Goal: Task Accomplishment & Management: Manage account settings

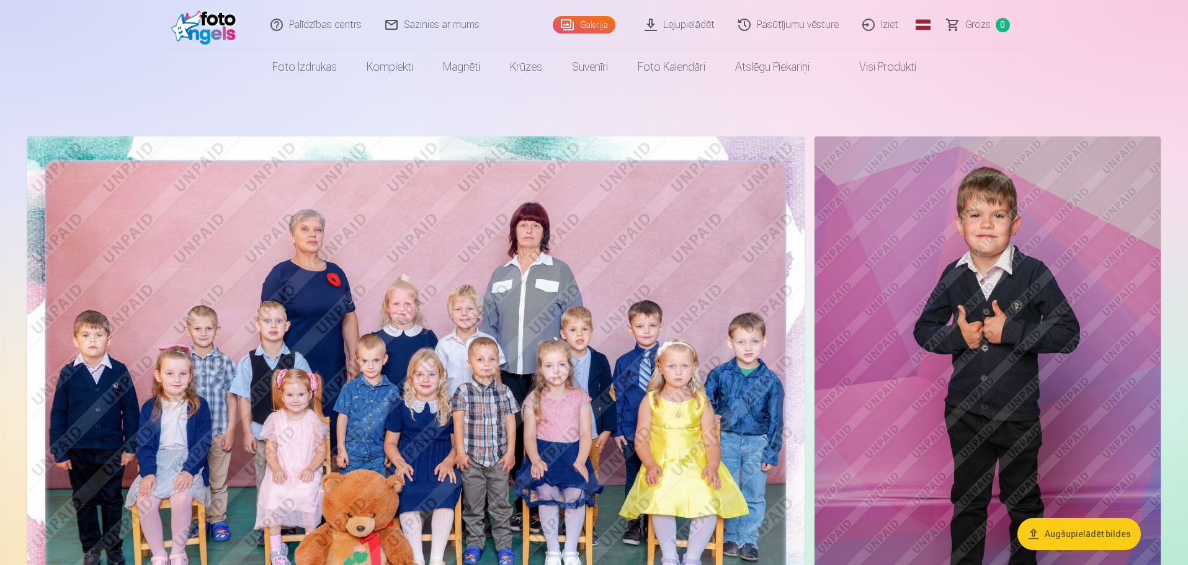
click at [883, 22] on link "Iziet" at bounding box center [881, 25] width 60 height 50
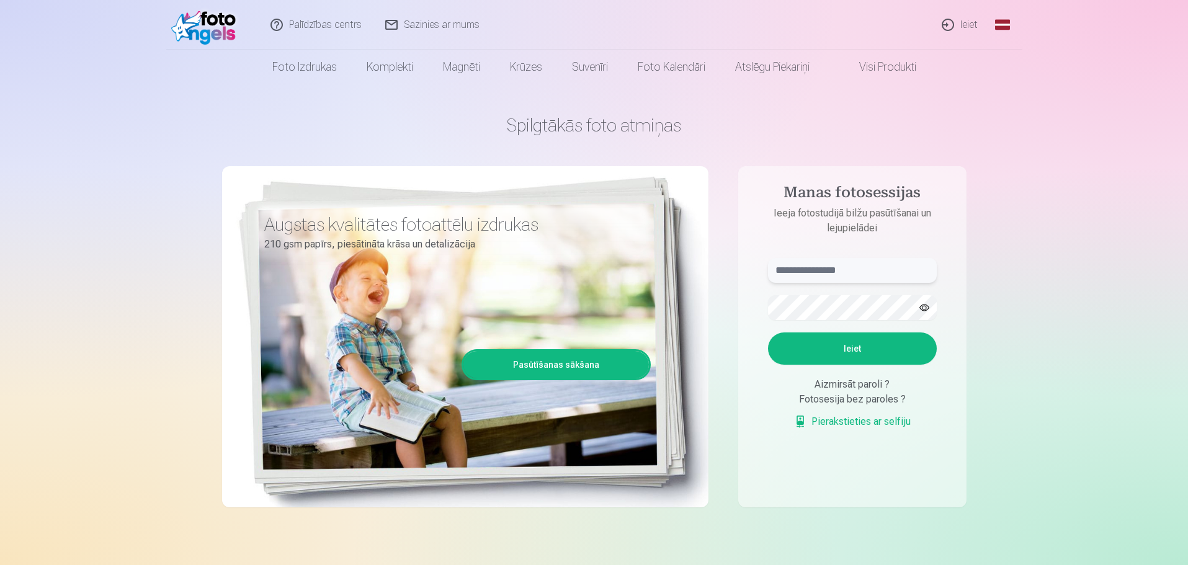
click at [841, 270] on input "text" at bounding box center [852, 270] width 169 height 25
type input "**********"
click at [864, 355] on button "Ieiet" at bounding box center [852, 349] width 169 height 32
